Goal: Task Accomplishment & Management: Complete application form

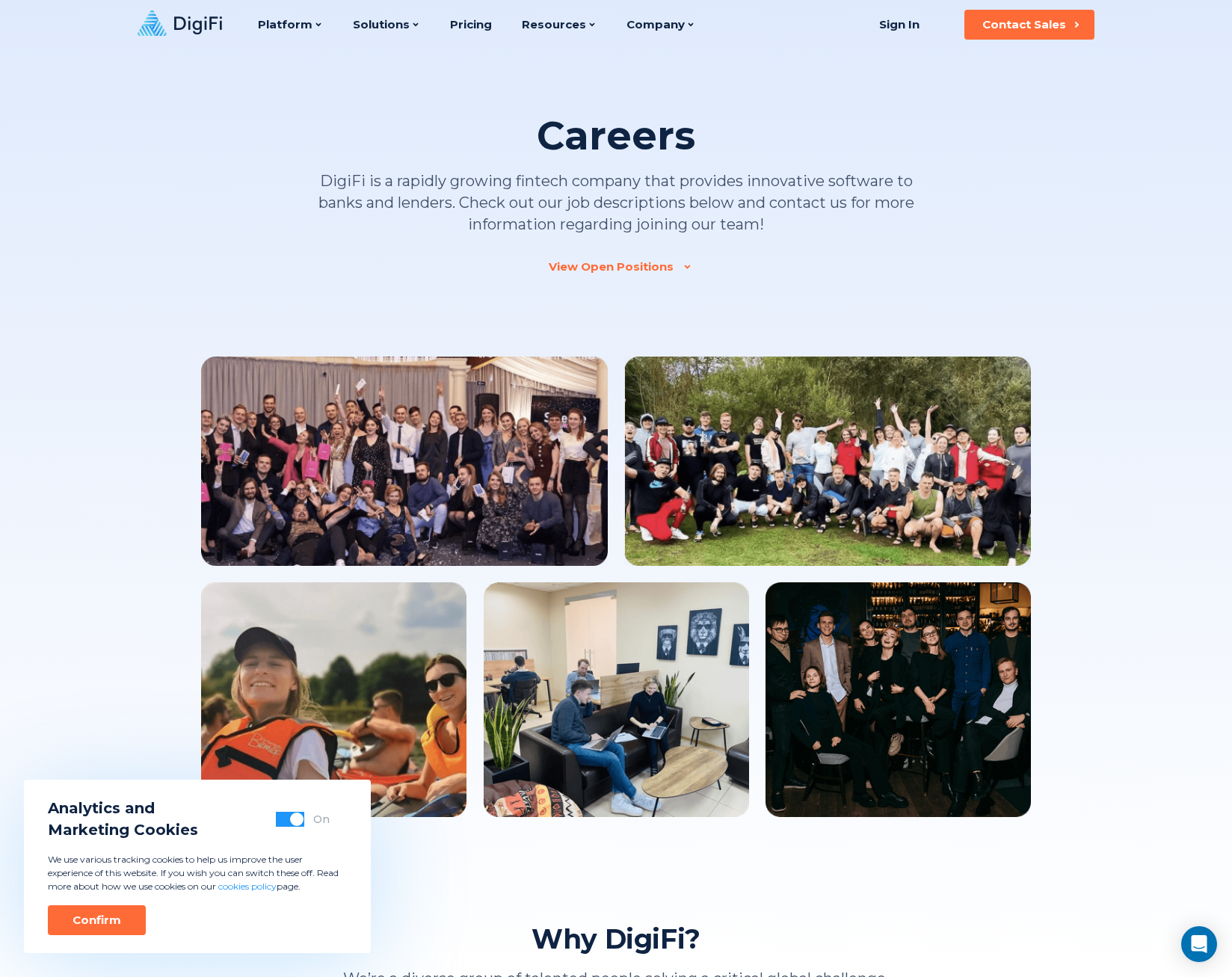
click at [648, 262] on div "View Open Positions" at bounding box center [611, 267] width 125 height 15
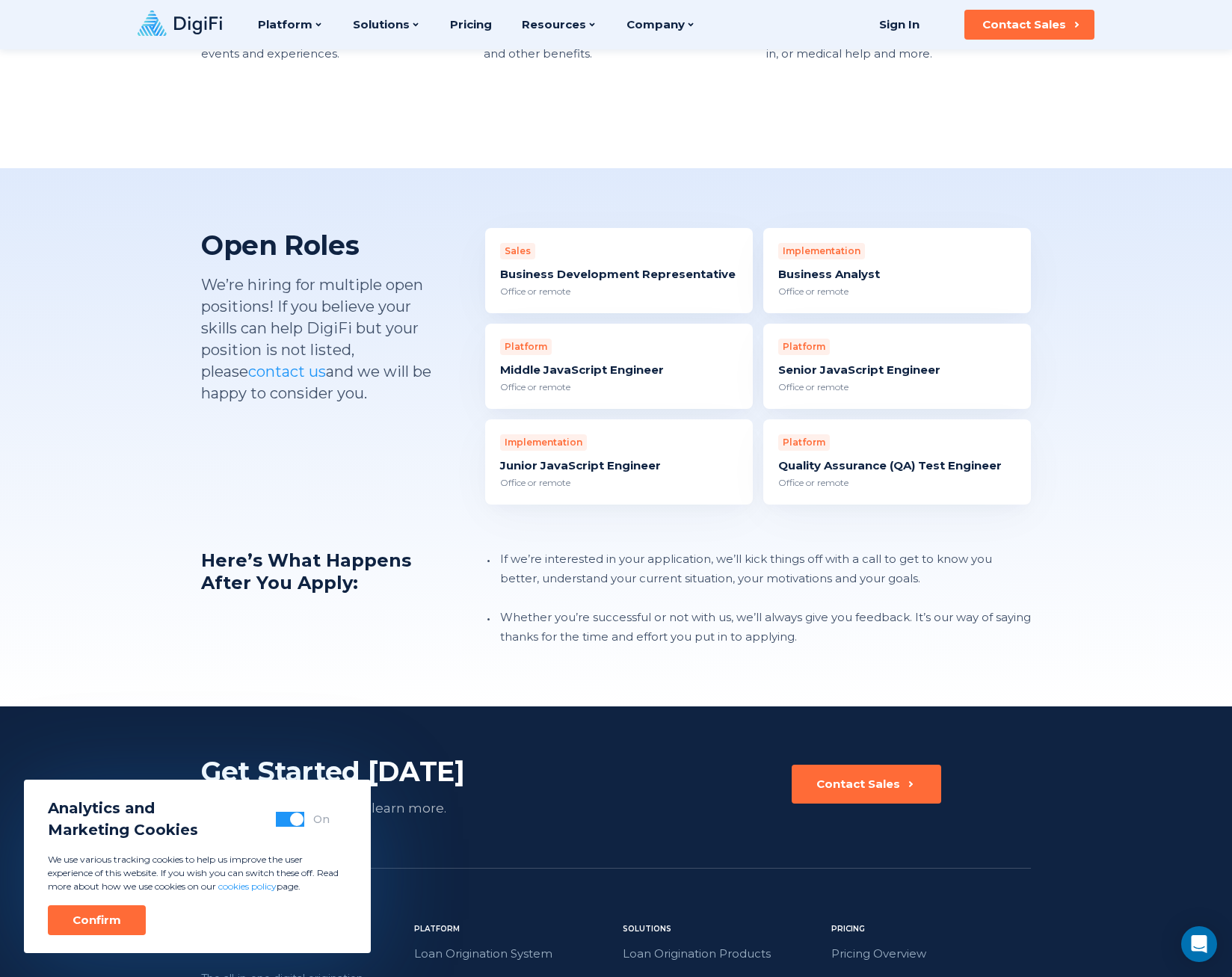
scroll to position [1259, 0]
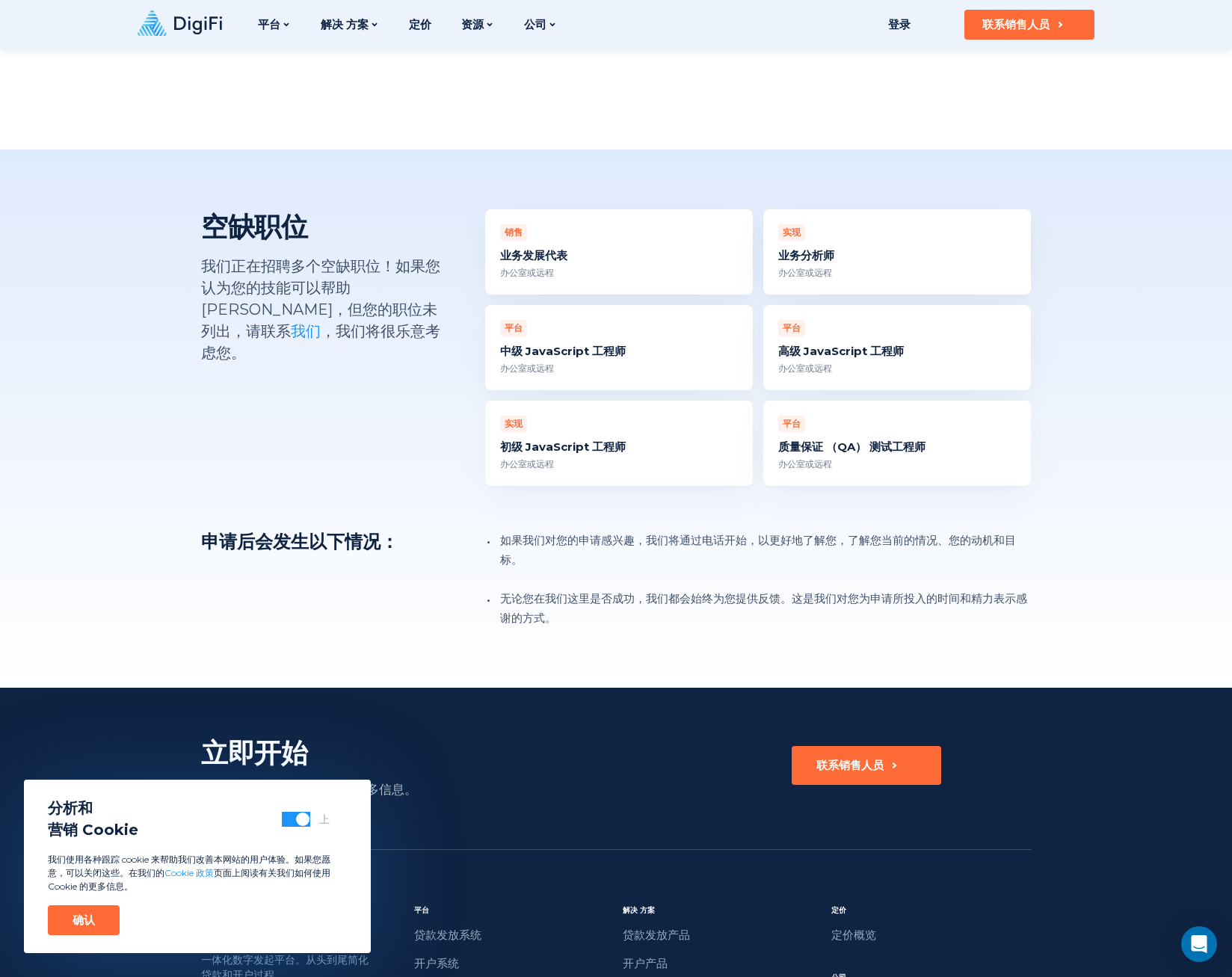
click at [846, 221] on div "实现 业务分析师 办公室或远程" at bounding box center [897, 253] width 267 height 86
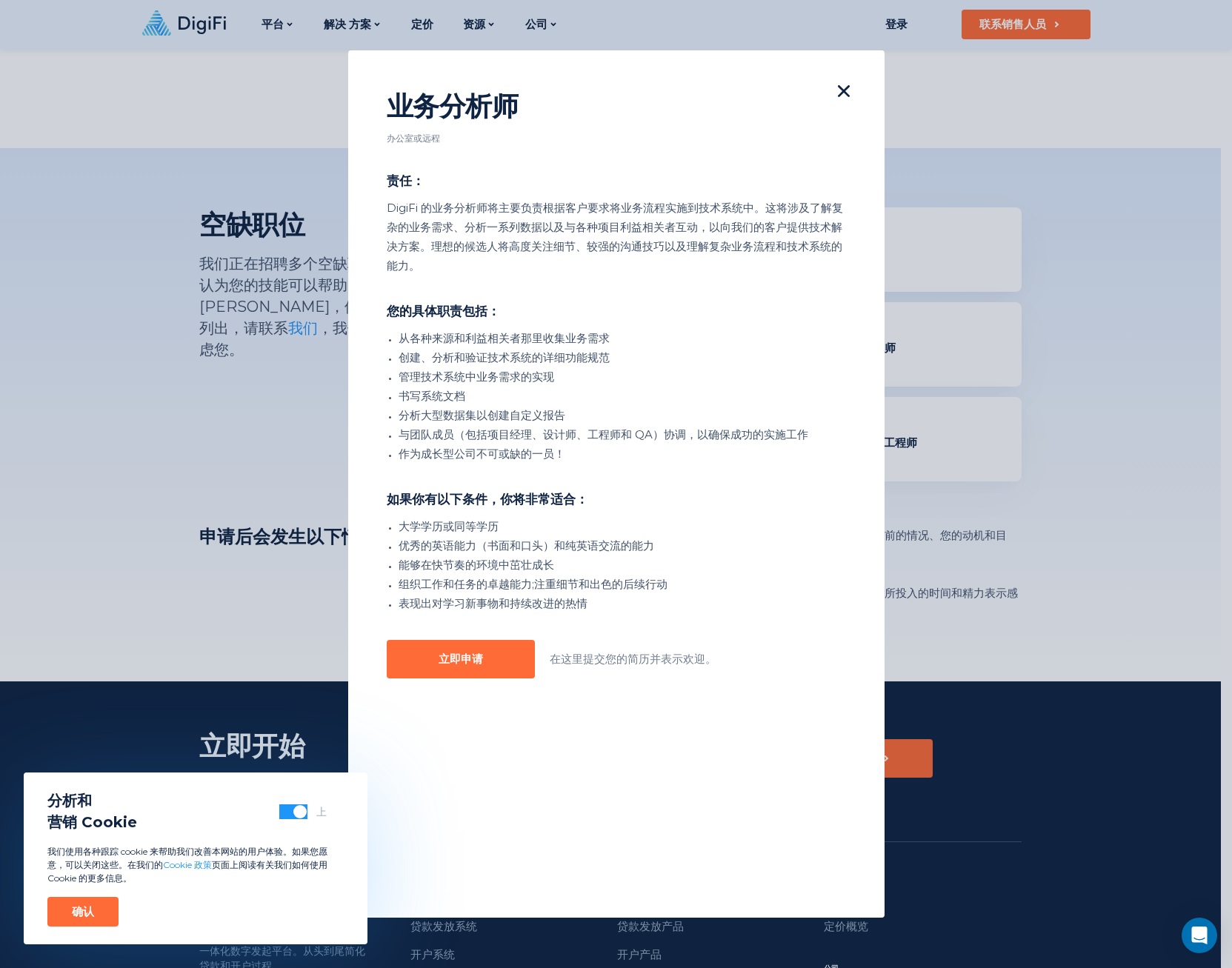
click at [838, 93] on icon at bounding box center [844, 91] width 12 height 12
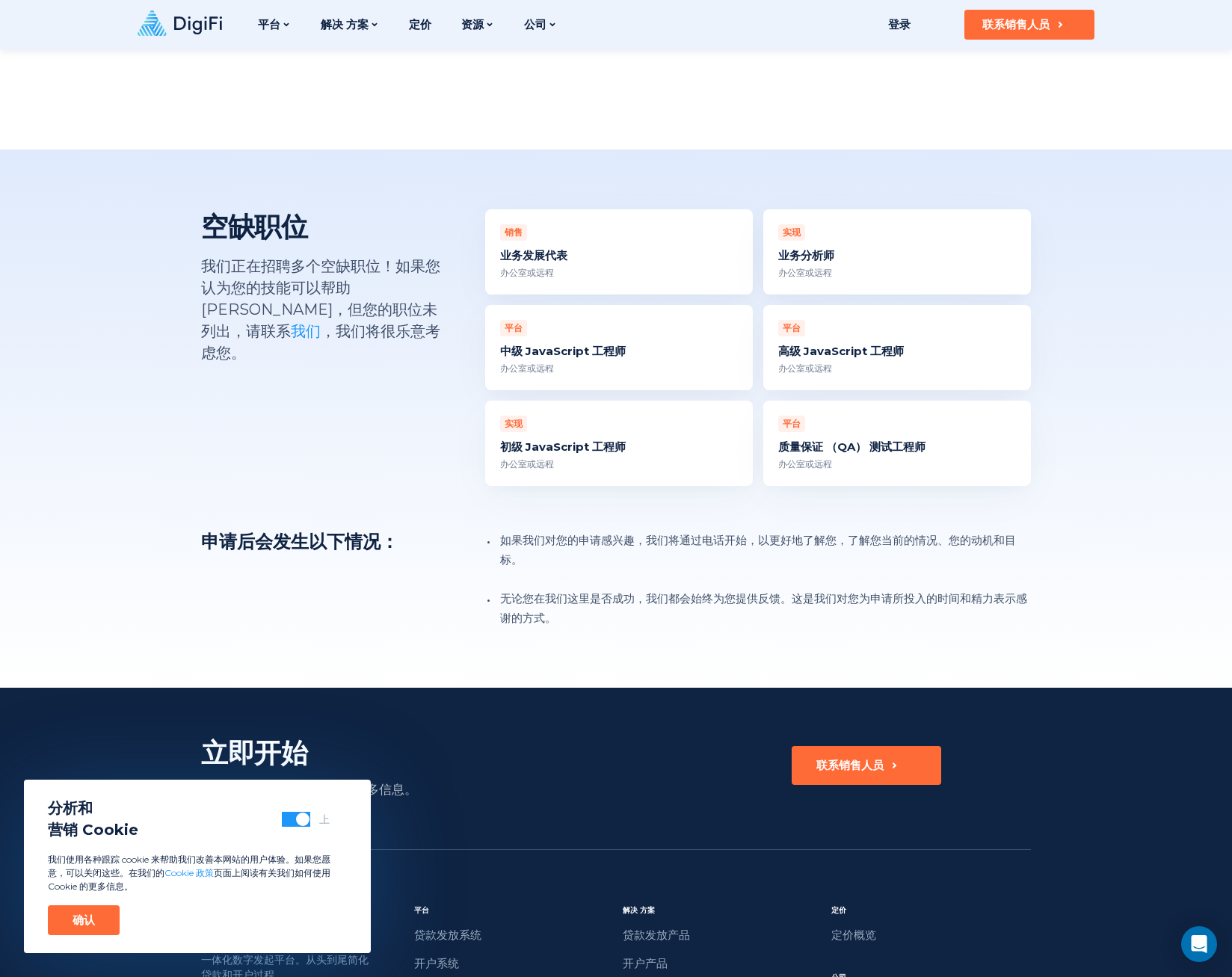
click at [321, 322] on link "我们" at bounding box center [306, 331] width 30 height 18
click at [298, 426] on div "空缺职位 我们正在招聘多个空缺职位！如果您认为您的技能可以帮助 [PERSON_NAME]，但您的职位未列出，请联系 我们 ，我们将很乐意考虑您。" at bounding box center [321, 348] width 239 height 277
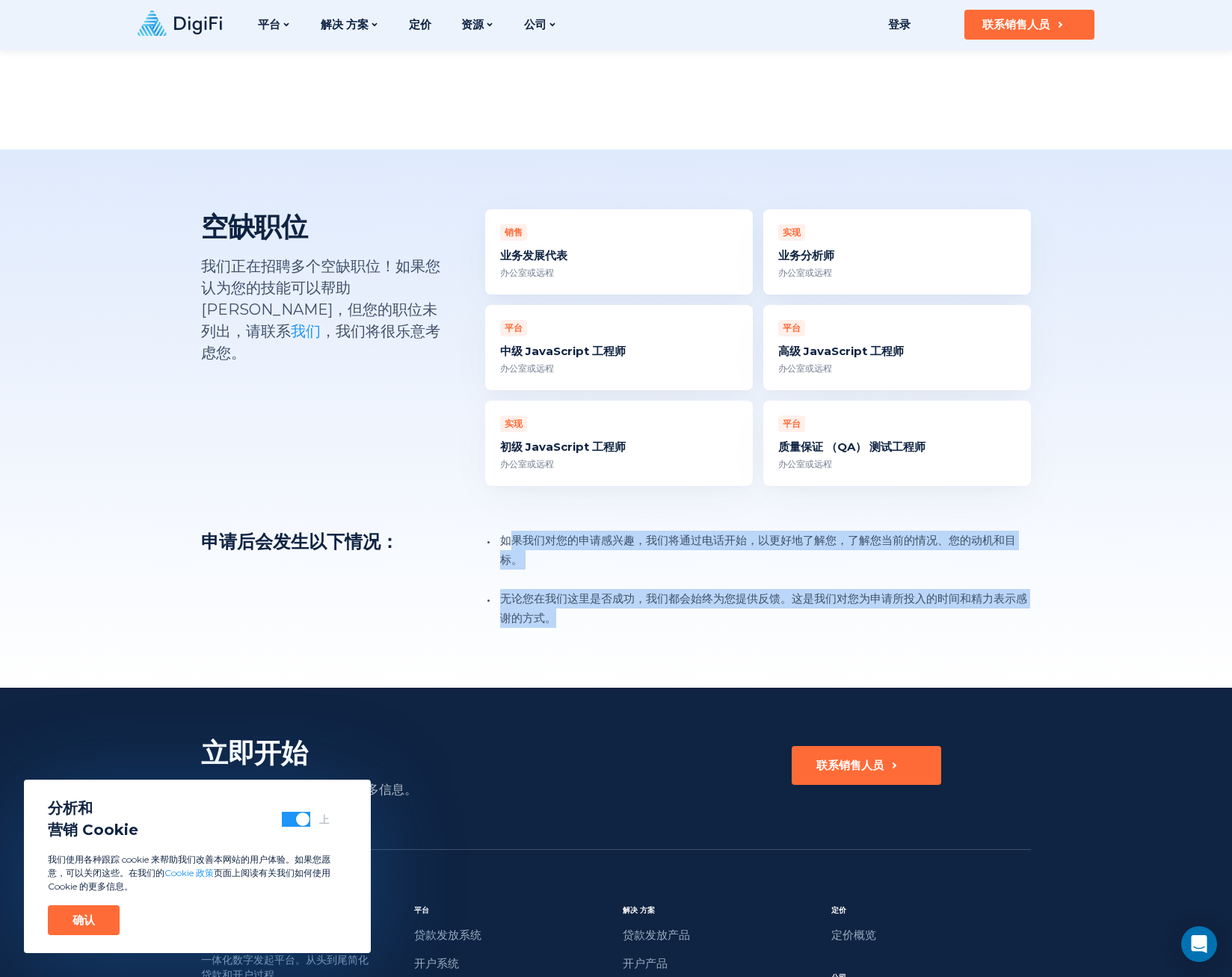
drag, startPoint x: 516, startPoint y: 524, endPoint x: 645, endPoint y: 592, distance: 145.8
click at [645, 592] on ul "如果我们对您的申请感兴趣，我们将通过电话开始，以更好地了解您，了解您当前的情况、您的动机和目标。 无论您在我们这里是否成功，我们都会始终为您提供反馈。这是我们…" at bounding box center [758, 579] width 546 height 97
drag, startPoint x: 645, startPoint y: 592, endPoint x: 639, endPoint y: 574, distance: 19.0
click at [639, 589] on li "无论您在我们这里是否成功，我们都会始终为您提供反馈。这是我们对您为申请所投入的时间和精力表示感谢的方式。" at bounding box center [764, 608] width 534 height 38
